Goal: Navigation & Orientation: Find specific page/section

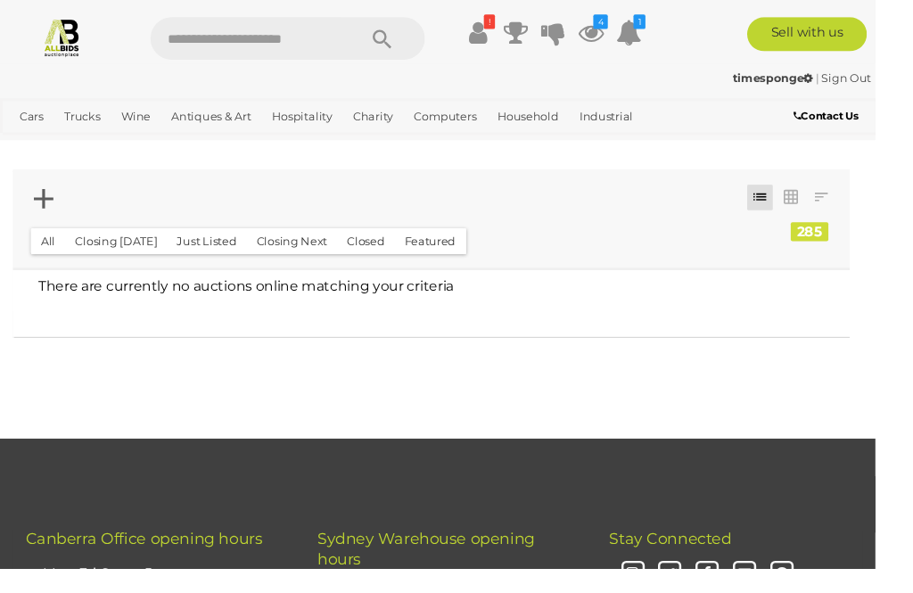
click at [630, 42] on icon at bounding box center [616, 34] width 27 height 32
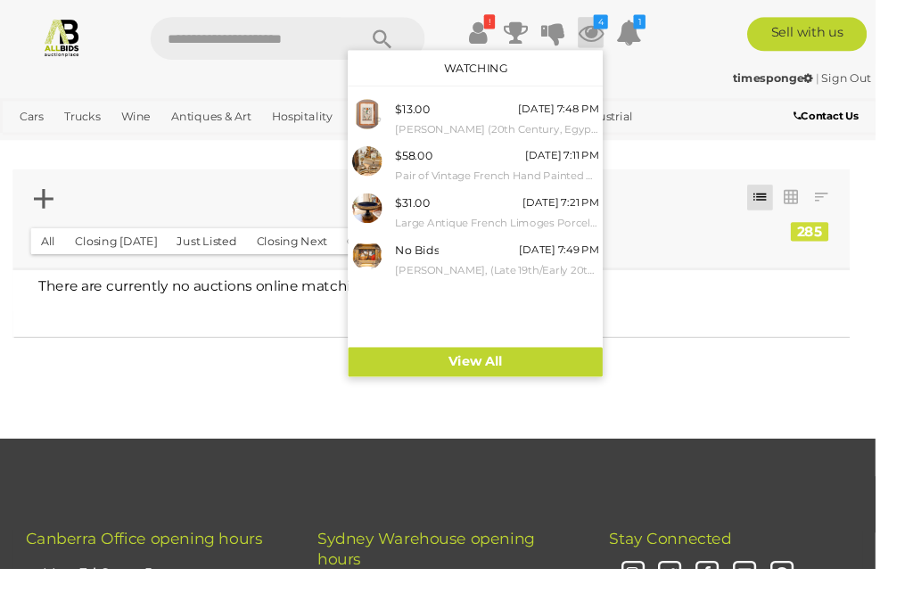
click at [92, 382] on div at bounding box center [456, 296] width 913 height 593
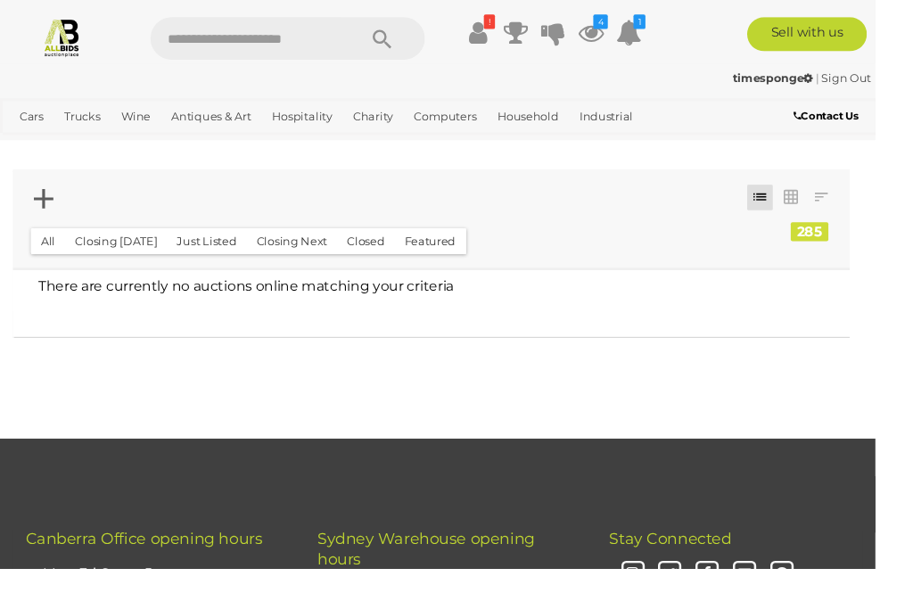
click at [0, 0] on link "Home Electronics & Entertainment" at bounding box center [0, 0] width 0 height 0
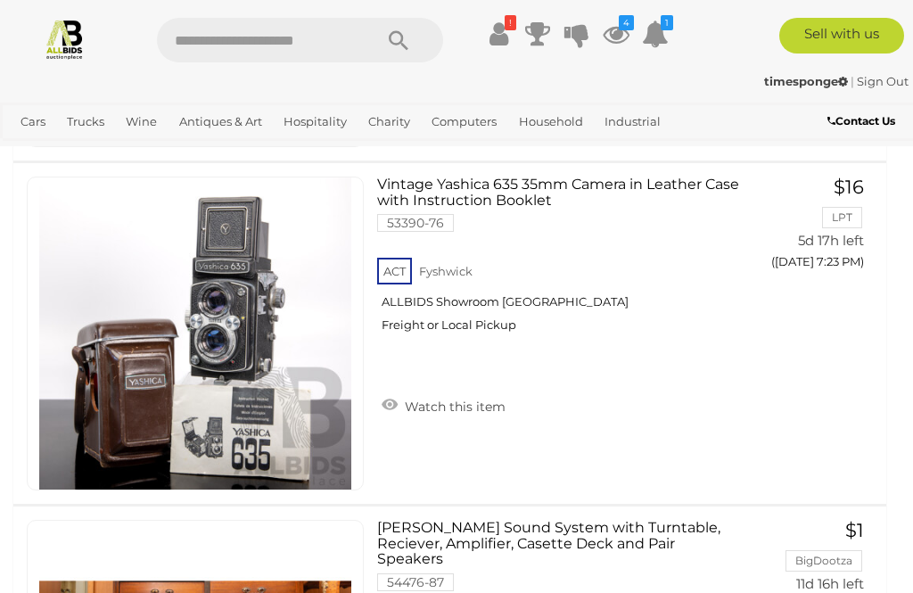
scroll to position [10091, 0]
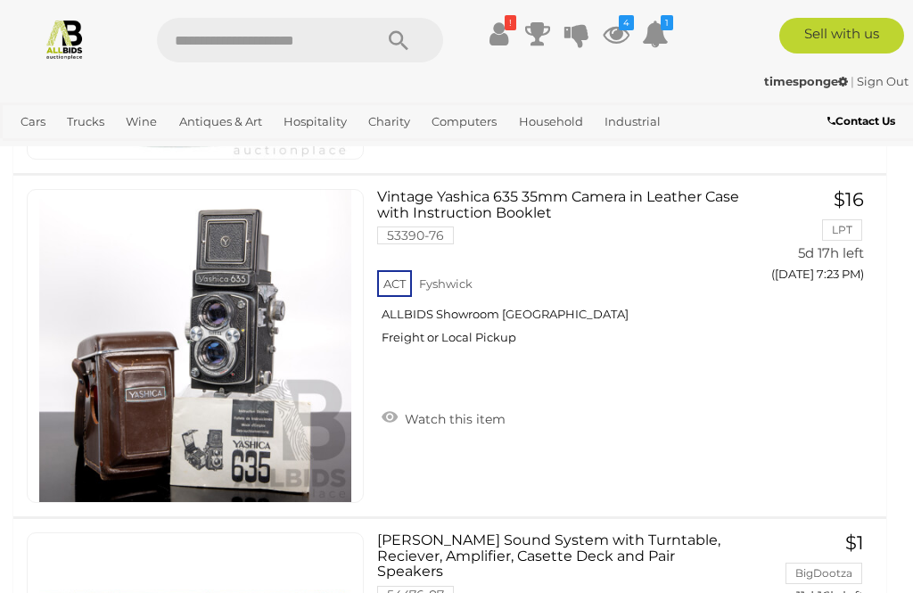
click at [613, 134] on link "Industrial" at bounding box center [633, 121] width 70 height 29
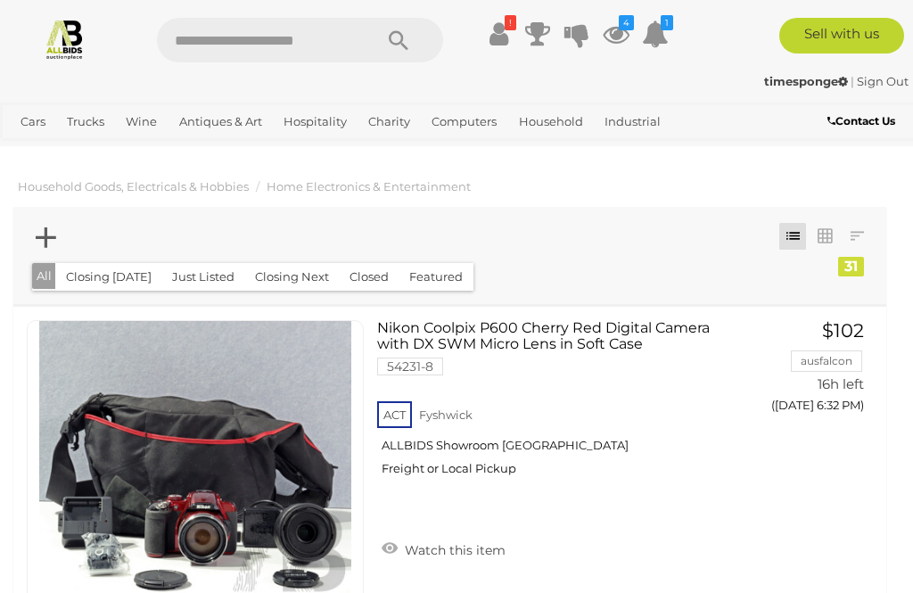
click at [461, 127] on link "Computers" at bounding box center [464, 121] width 79 height 29
click at [211, 128] on link "Antiques & Art" at bounding box center [220, 121] width 97 height 29
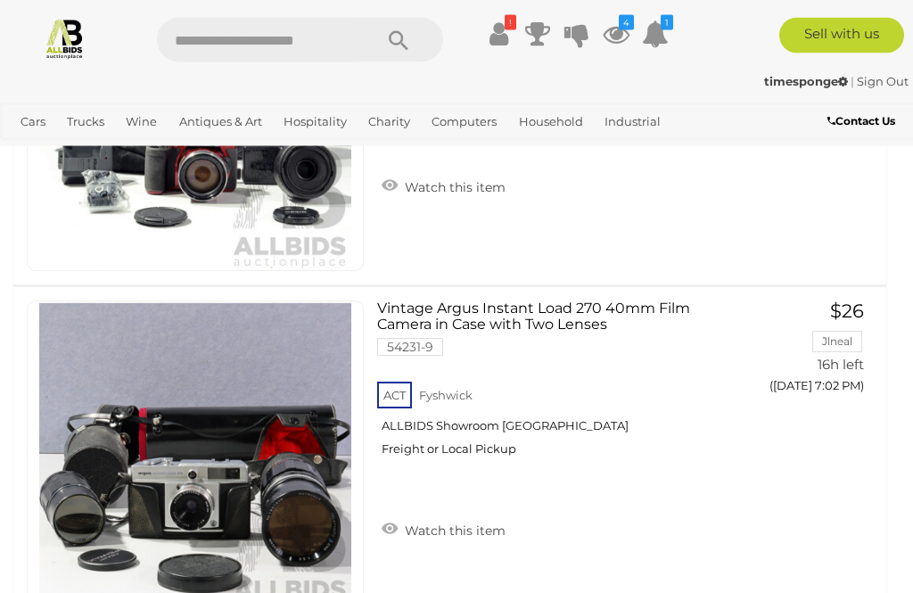
scroll to position [363, 0]
click at [195, 132] on link "Antiques & Art" at bounding box center [220, 121] width 97 height 29
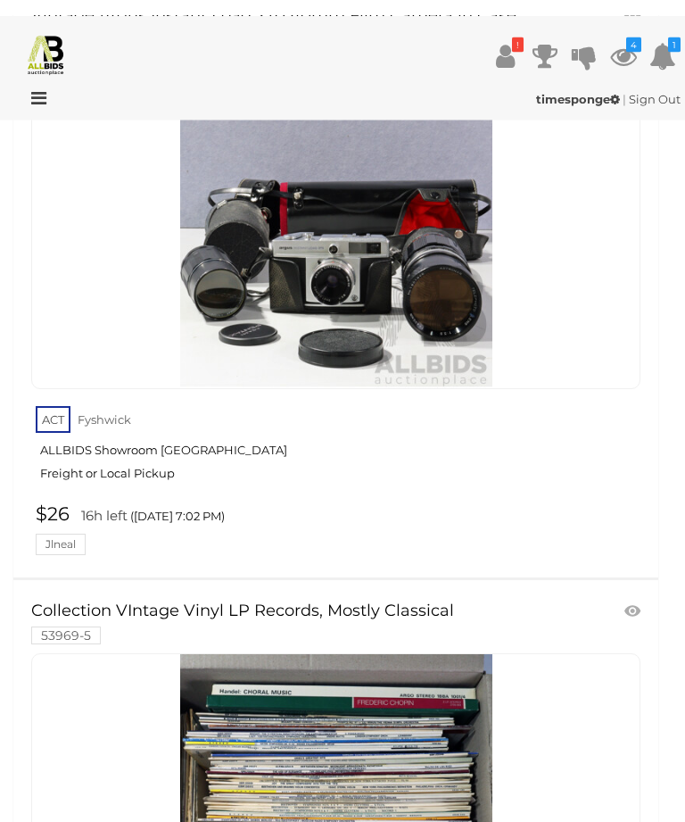
scroll to position [0, 0]
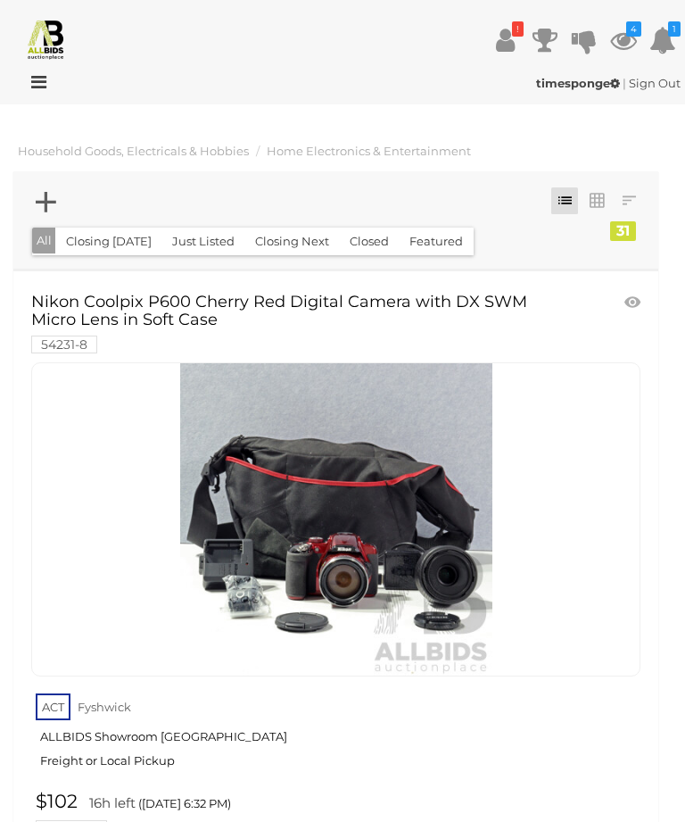
click at [26, 79] on icon at bounding box center [34, 82] width 24 height 18
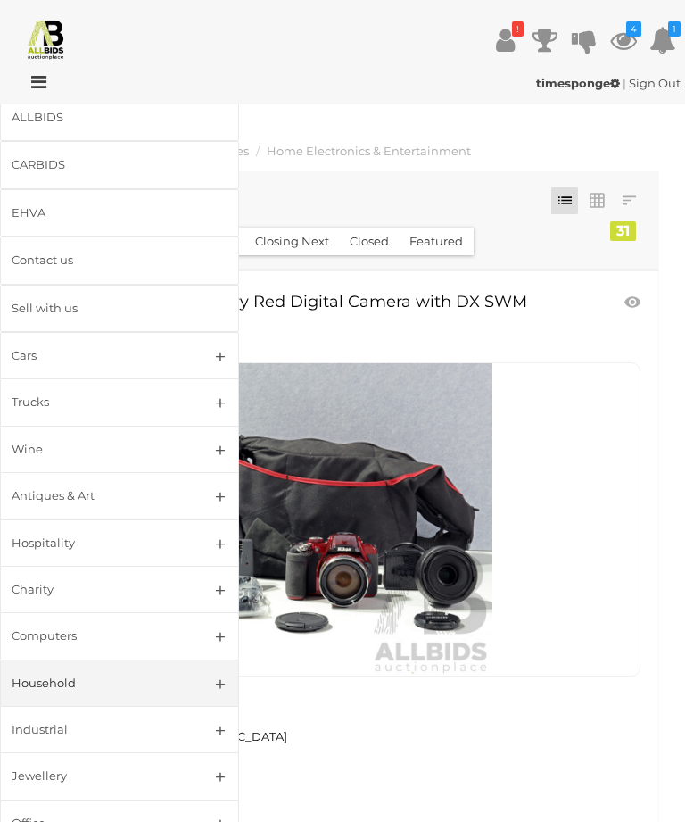
click at [70, 504] on link "Antiques & Art" at bounding box center [119, 495] width 239 height 47
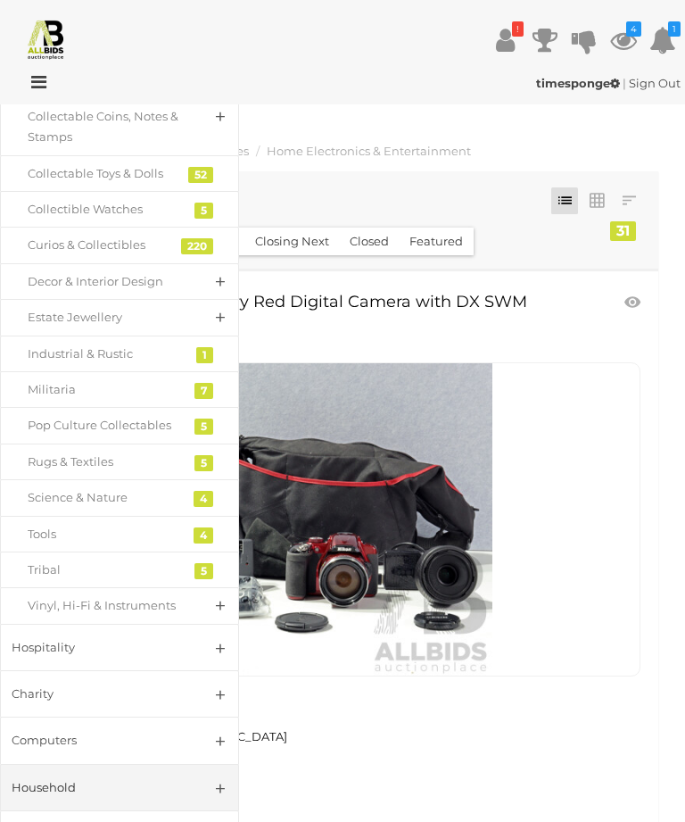
scroll to position [752, 0]
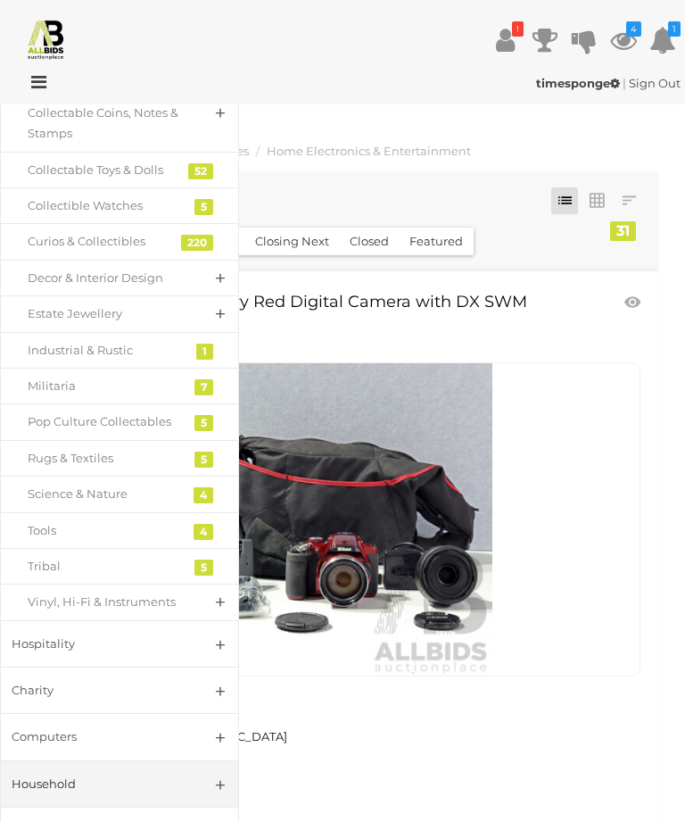
click at [104, 592] on div "Vinyl, Hi-Fi & Instruments" at bounding box center [106, 601] width 157 height 21
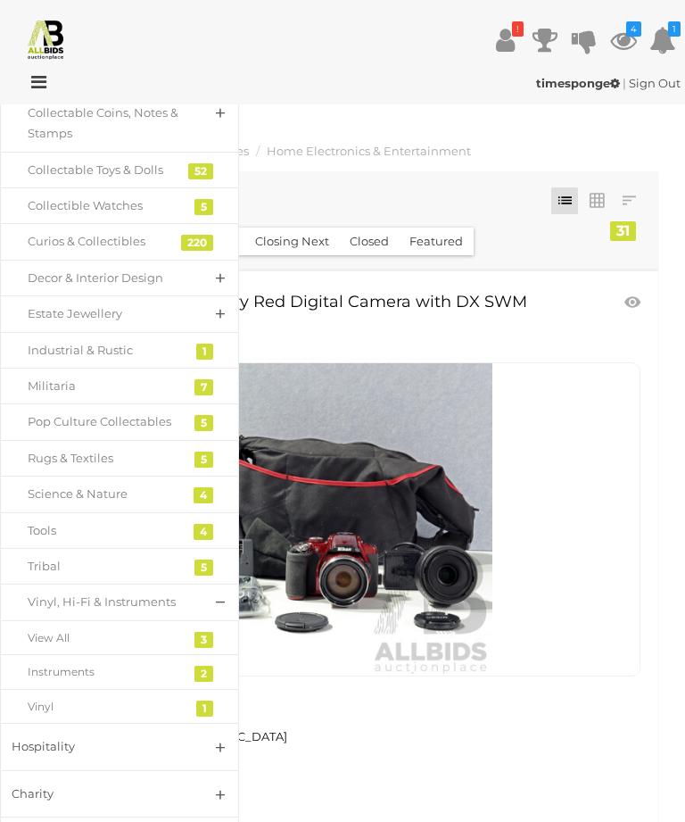
click at [70, 592] on div "View All" at bounding box center [106, 638] width 157 height 20
